Goal: Task Accomplishment & Management: Manage account settings

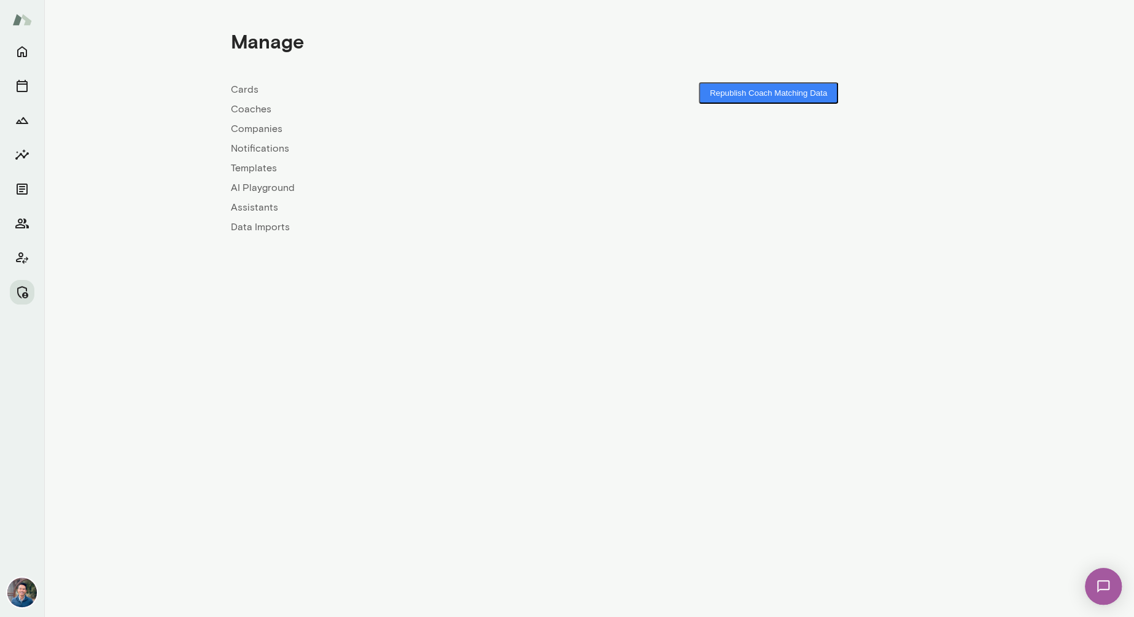
click at [960, 58] on main "Manage Cards Coaches Companies Notifications Templates AI Playground Assistants…" at bounding box center [589, 308] width 1090 height 617
click at [256, 108] on link "Coaches" at bounding box center [410, 109] width 358 height 15
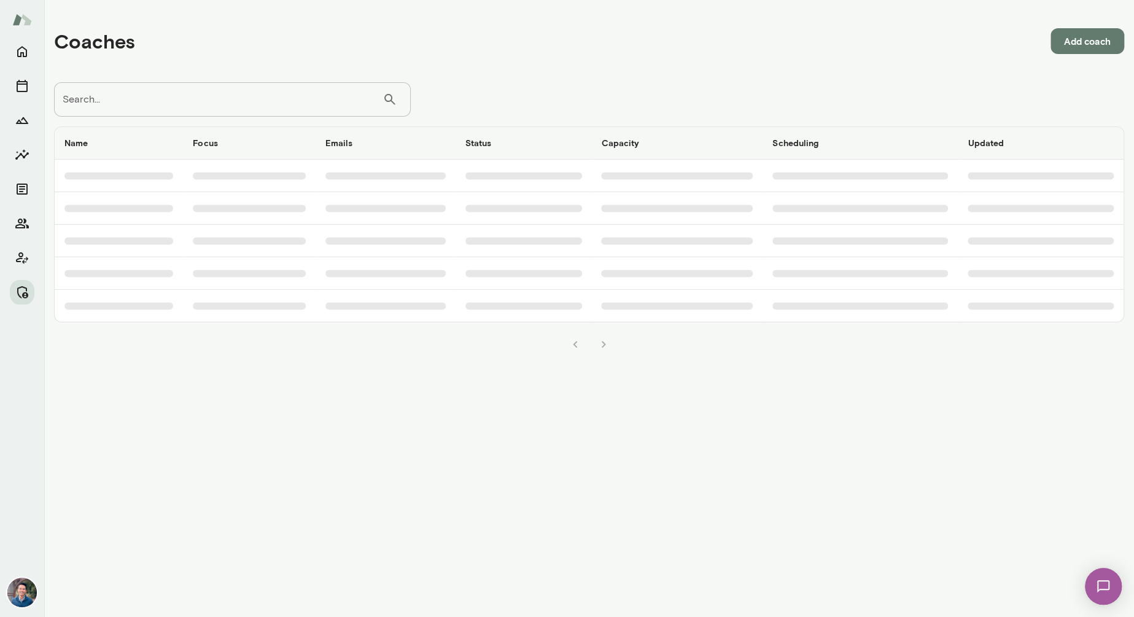
click at [215, 96] on input "Search..." at bounding box center [218, 99] width 328 height 34
type input "*****"
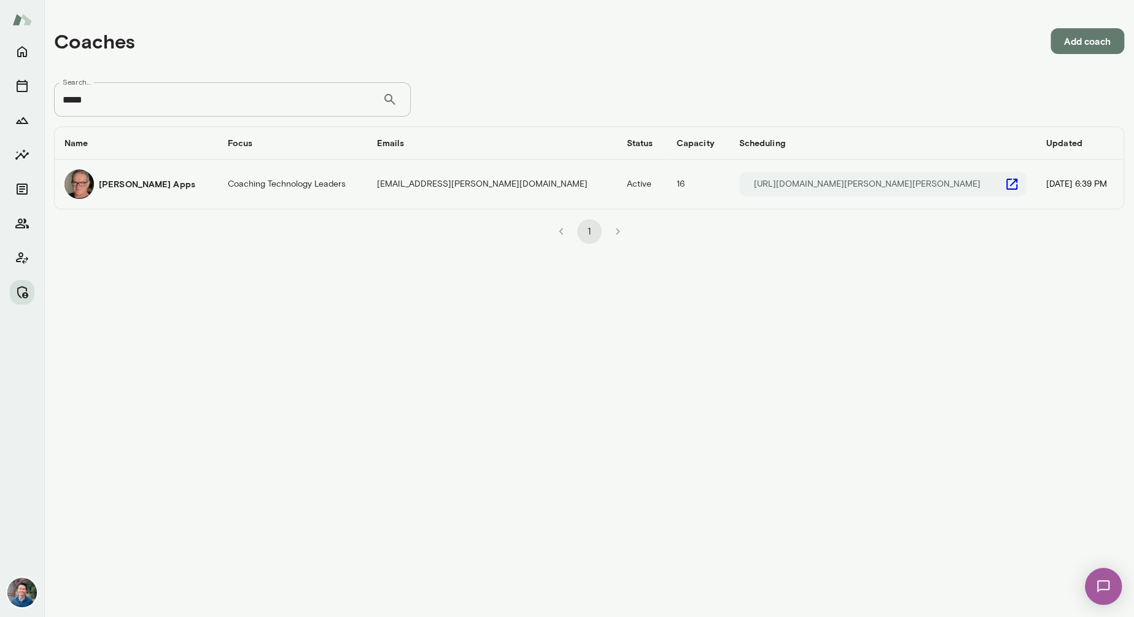
click at [229, 188] on td "Coaching Technology Leaders" at bounding box center [292, 184] width 149 height 49
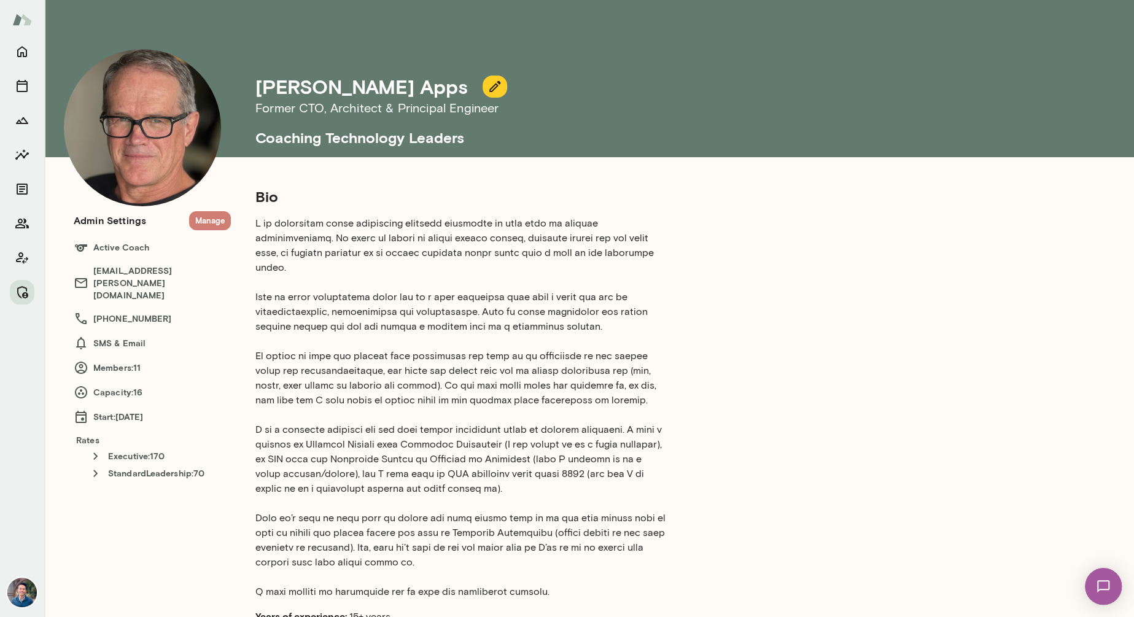
click at [219, 215] on button "Manage" at bounding box center [210, 220] width 42 height 19
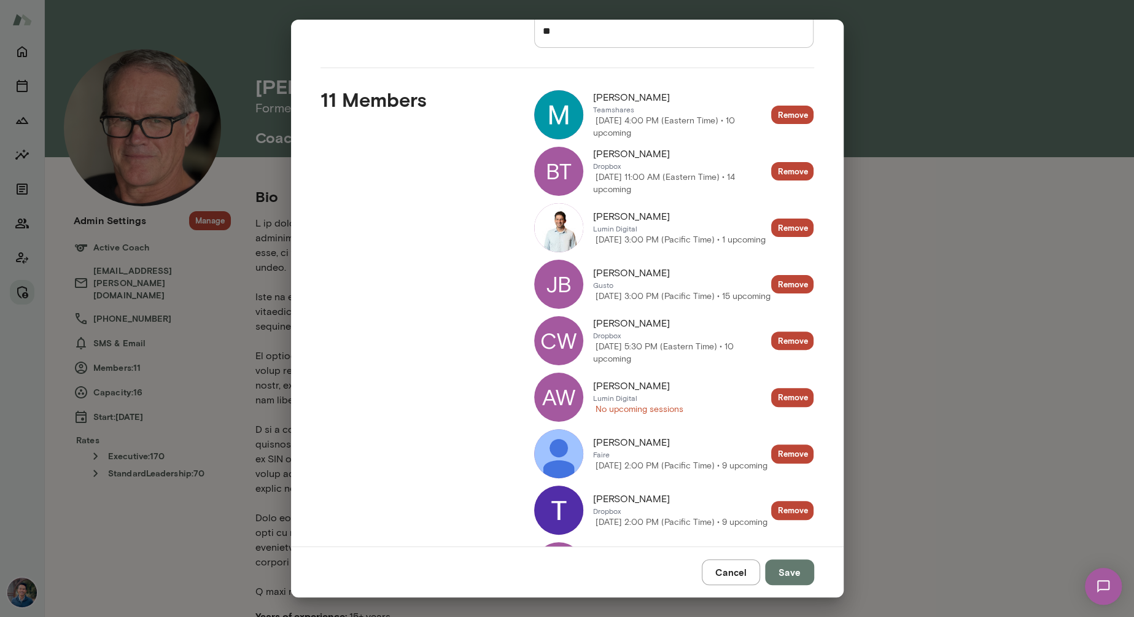
scroll to position [128, 0]
